Goal: Task Accomplishment & Management: Use online tool/utility

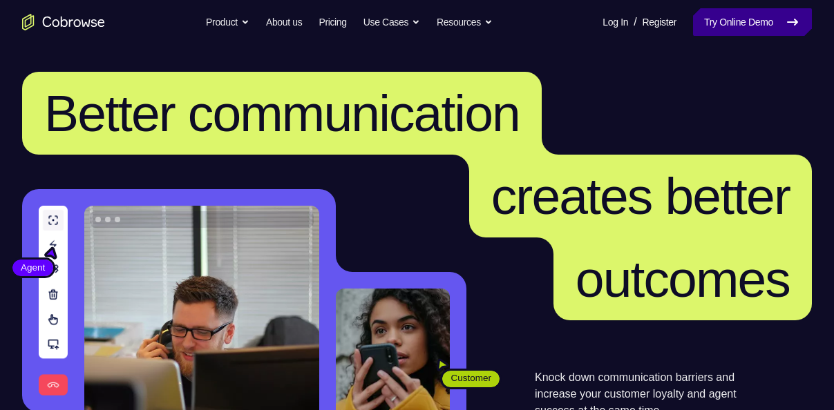
click at [729, 23] on link "Try Online Demo" at bounding box center [752, 22] width 119 height 28
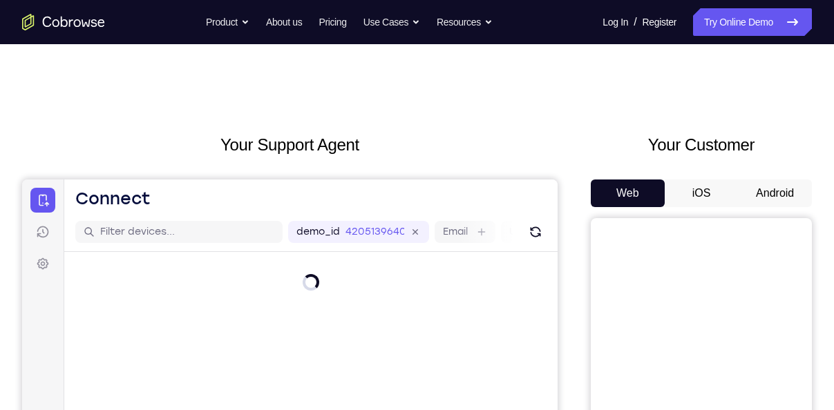
click at [761, 189] on button "Android" at bounding box center [775, 194] width 74 height 28
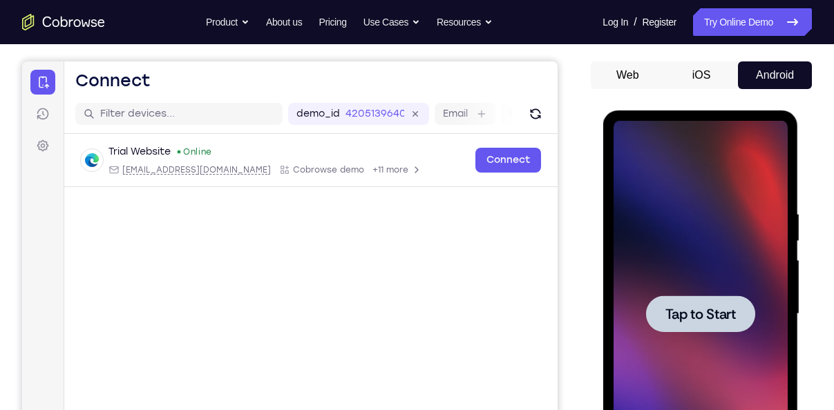
click at [690, 321] on span "Tap to Start" at bounding box center [699, 314] width 70 height 14
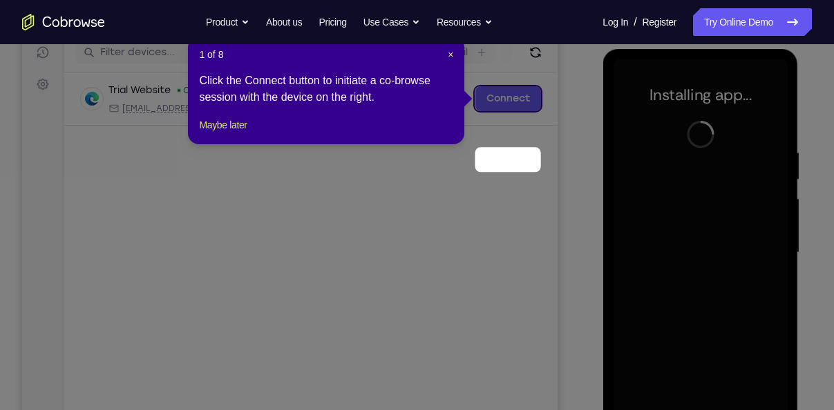
scroll to position [180, 0]
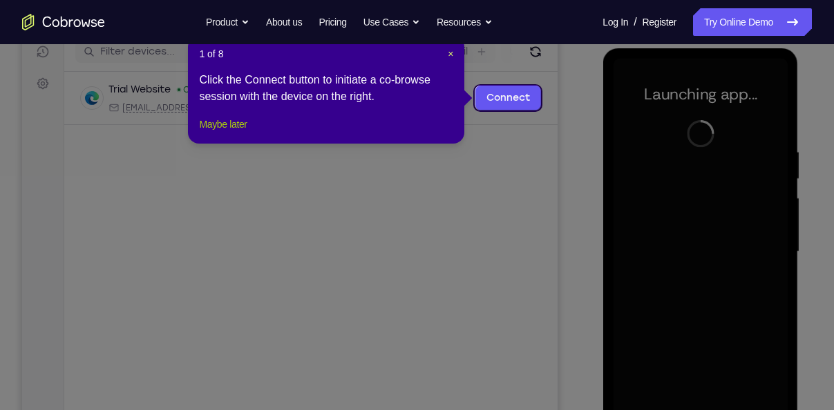
click at [233, 133] on button "Maybe later" at bounding box center [223, 124] width 48 height 17
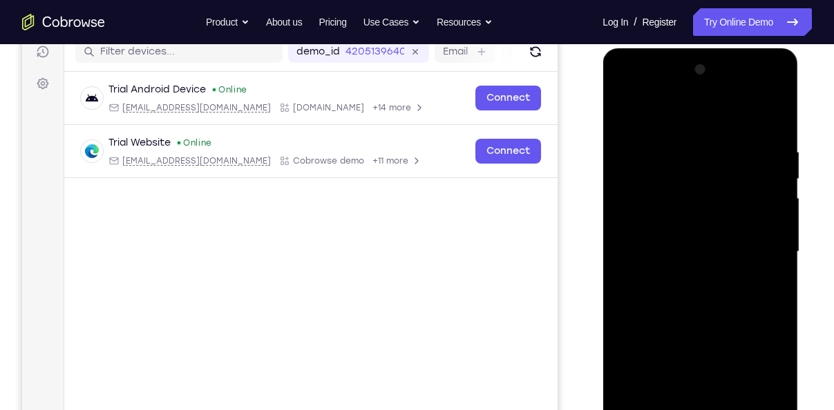
scroll to position [250, 0]
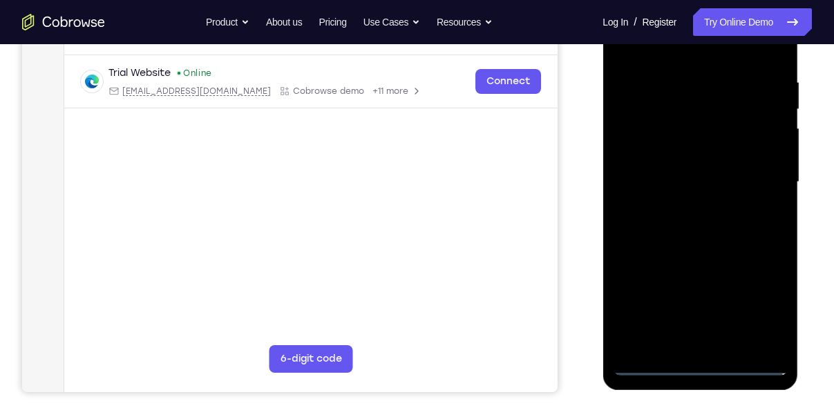
click at [697, 367] on div at bounding box center [700, 182] width 174 height 387
click at [760, 296] on div at bounding box center [700, 182] width 174 height 387
